Goal: Task Accomplishment & Management: Use online tool/utility

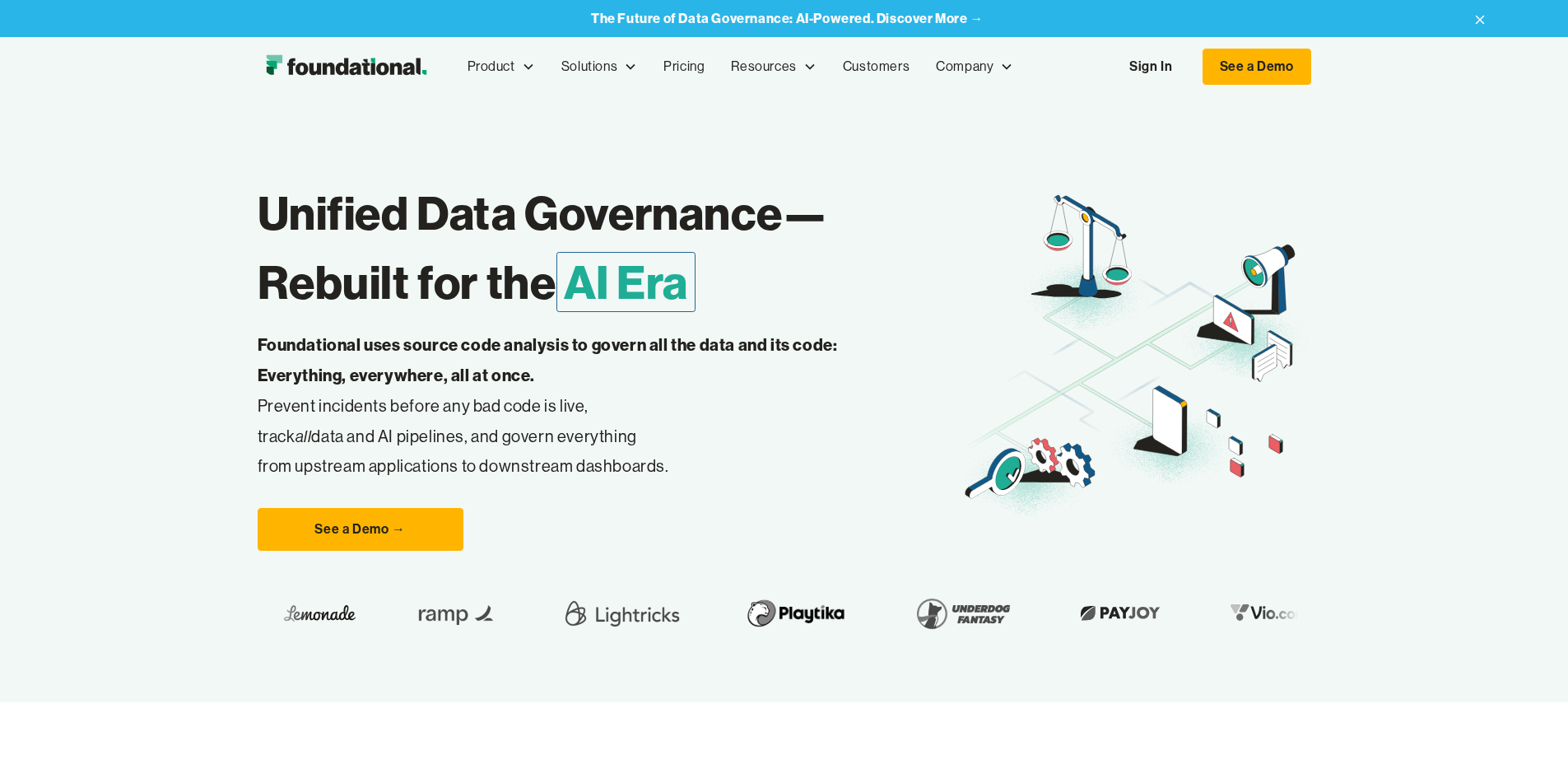
click at [1188, 68] on link "Sign In" at bounding box center [1151, 67] width 76 height 34
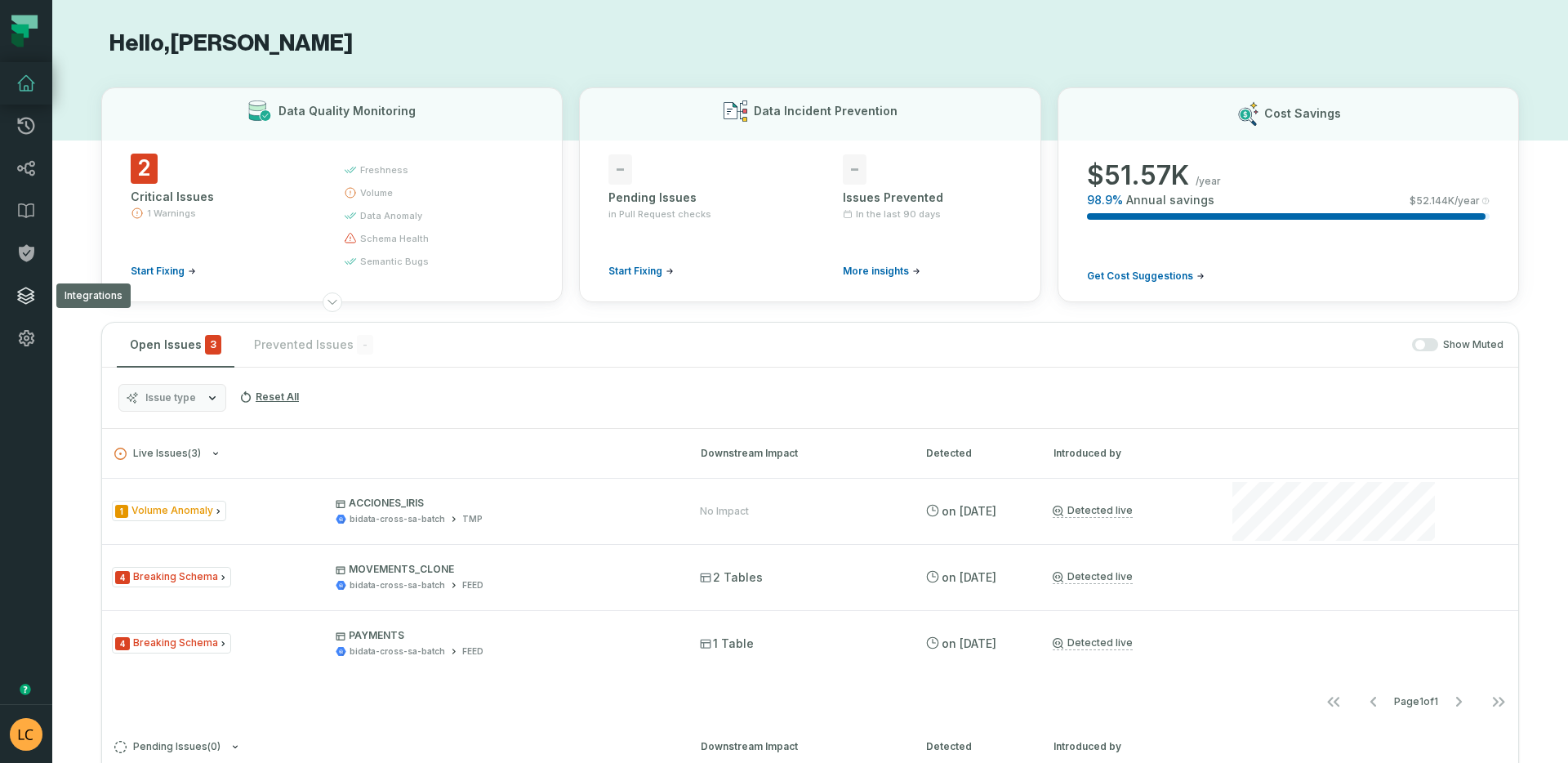
click at [25, 296] on icon at bounding box center [25, 295] width 16 height 16
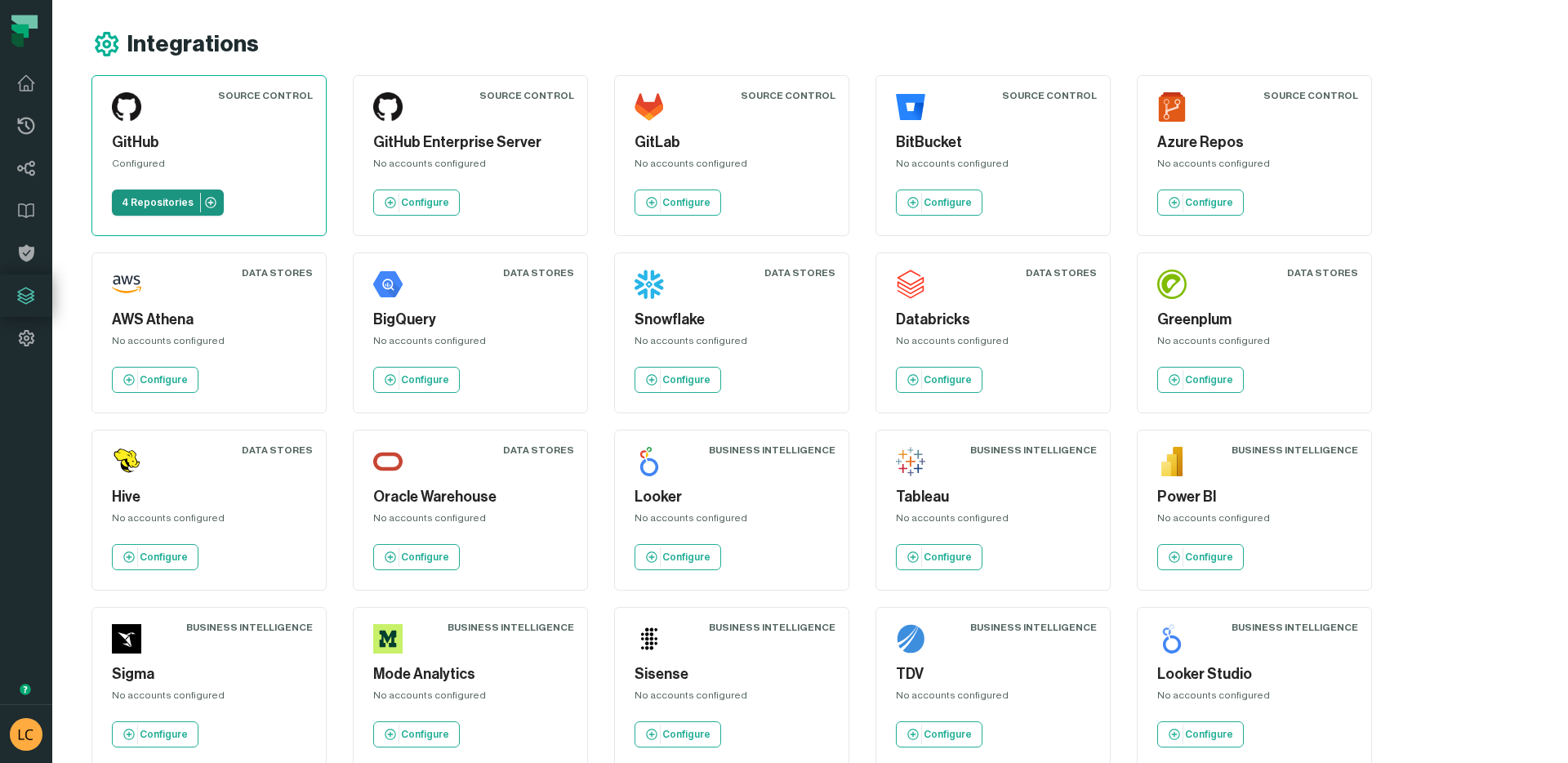
click at [171, 202] on p "4 Repositories" at bounding box center [158, 202] width 72 height 13
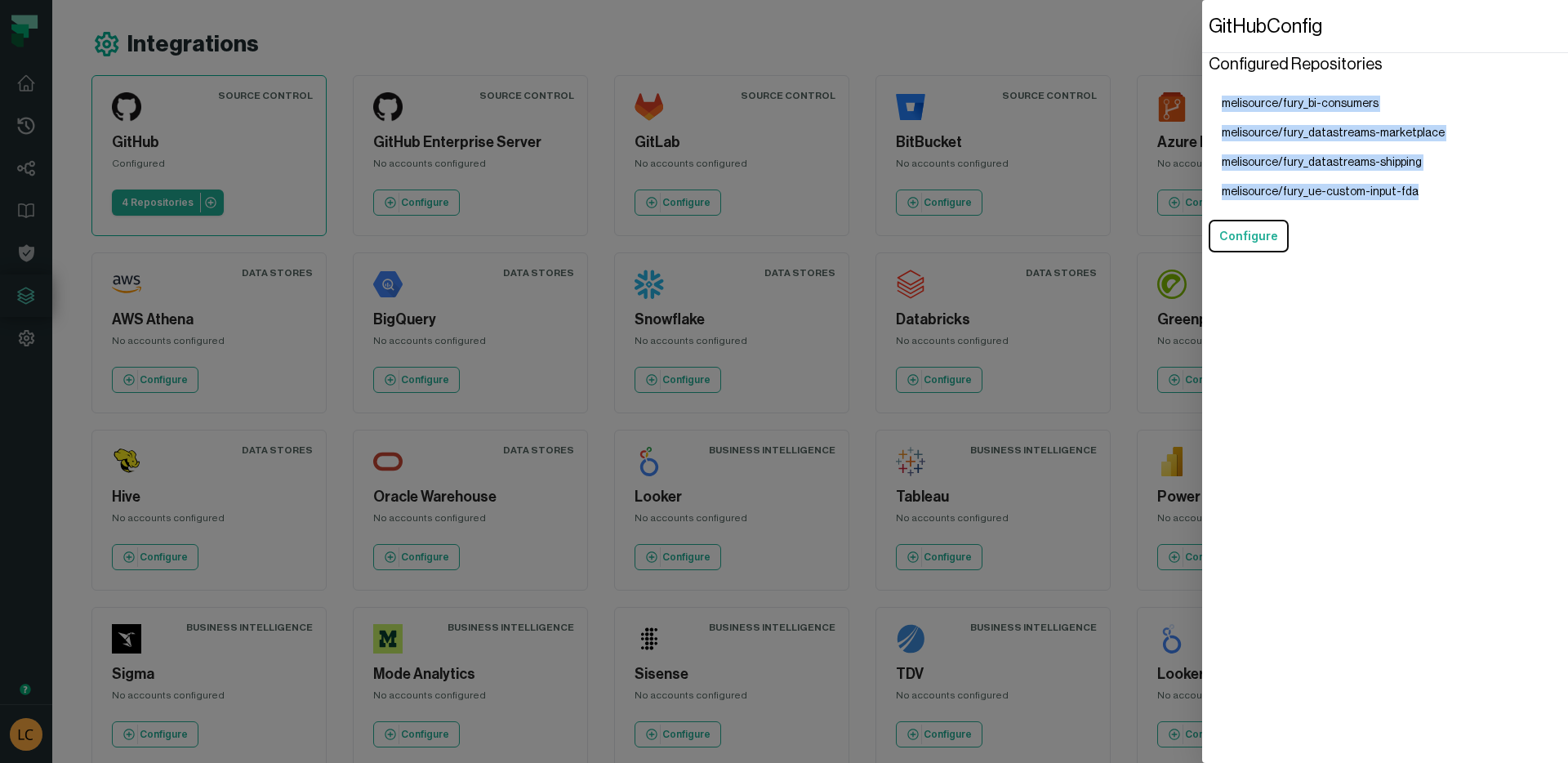
drag, startPoint x: 1429, startPoint y: 192, endPoint x: 1223, endPoint y: 99, distance: 226.0
click at [1223, 99] on ul "melisource/fury_bi-consumers melisource/fury_datastreams-marketplace melisource…" at bounding box center [1333, 147] width 249 height 118
click at [1320, 150] on li "melisource/fury_datastreams-shipping" at bounding box center [1333, 163] width 249 height 30
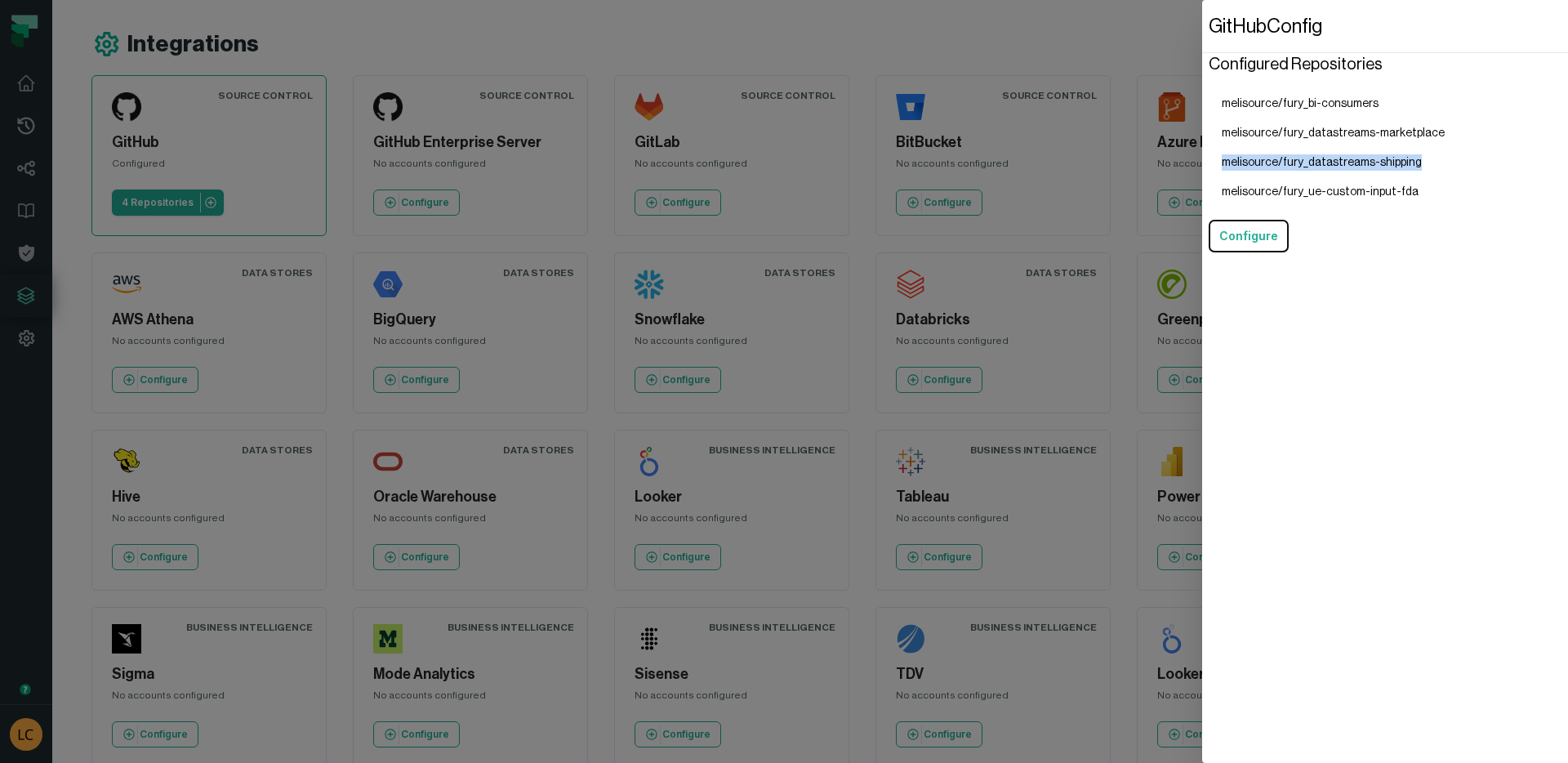
drag, startPoint x: 1423, startPoint y: 158, endPoint x: 1405, endPoint y: 142, distance: 24.1
click at [1324, 150] on li "melisource/fury_datastreams-shipping" at bounding box center [1333, 163] width 249 height 30
drag, startPoint x: 1427, startPoint y: 136, endPoint x: 1218, endPoint y: 135, distance: 209.0
click at [1218, 135] on li "melisource/fury_datastreams-marketplace" at bounding box center [1333, 133] width 249 height 30
click at [1202, 207] on dialog "GitHub Config Configured Repositories melisource/fury_bi-consumers melisource/f…" at bounding box center [1385, 381] width 366 height 763
